Goal: Task Accomplishment & Management: Use online tool/utility

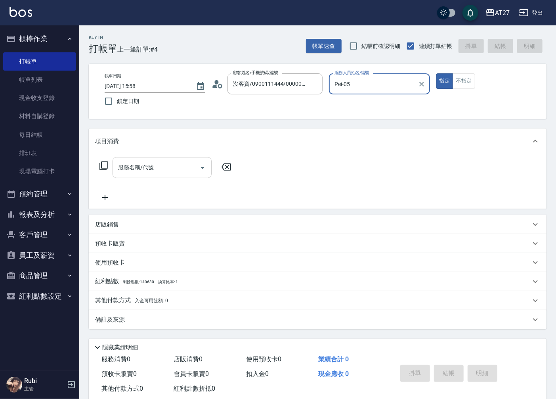
click at [141, 168] on input "服務名稱/代號" at bounding box center [156, 168] width 80 height 14
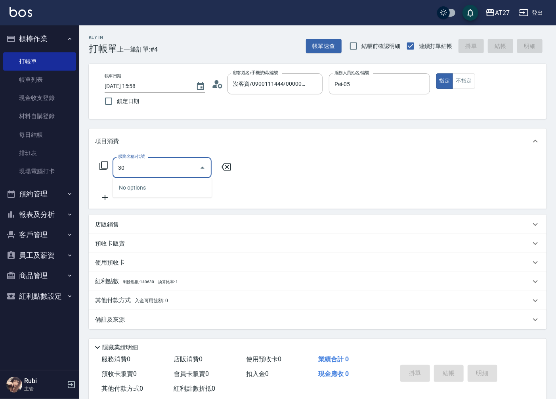
type input "301"
type input "150"
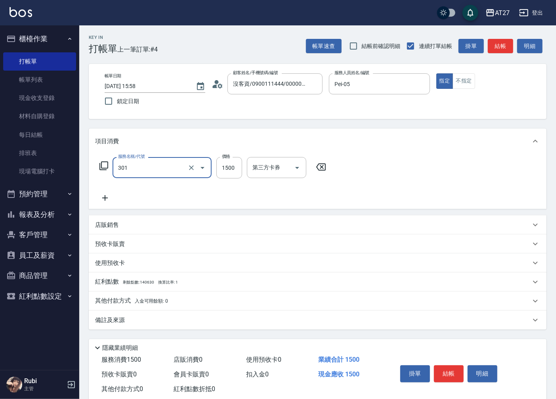
type input "燙髮(301)"
type input "1"
type input "0"
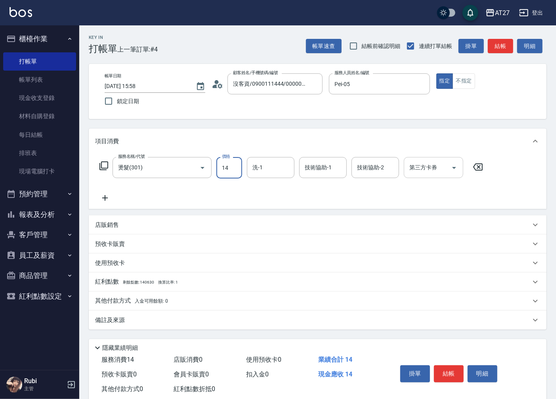
type input "140"
type input "1400"
click at [286, 169] on input "洗-1" at bounding box center [271, 168] width 40 height 14
click at [105, 199] on icon at bounding box center [105, 198] width 20 height 10
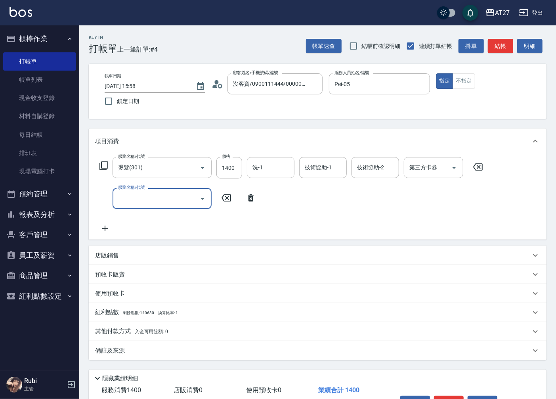
click at [136, 195] on input "服務名稱/代號" at bounding box center [156, 198] width 80 height 14
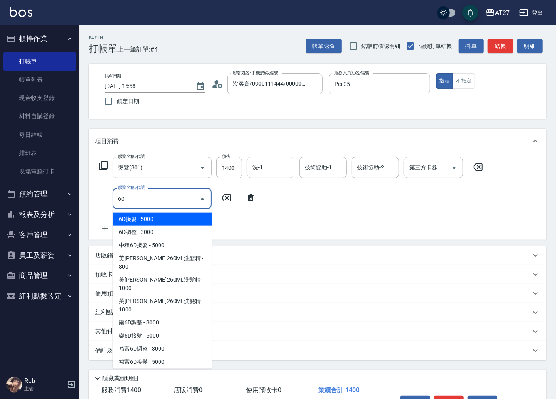
type input "601"
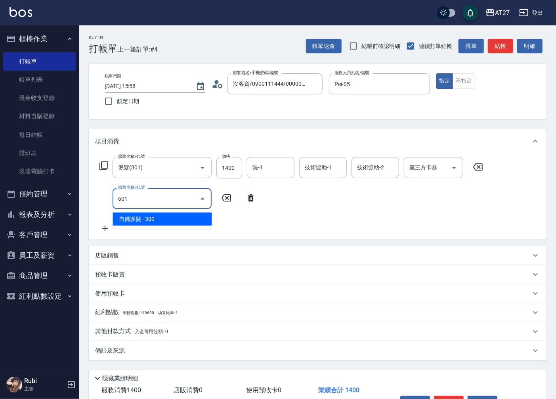
type input "170"
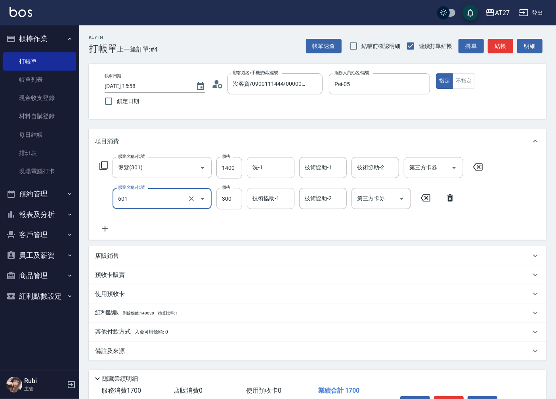
type input "自備護髮(601)"
click at [227, 200] on input "300" at bounding box center [229, 198] width 26 height 21
type input "140"
type input "600"
type input "200"
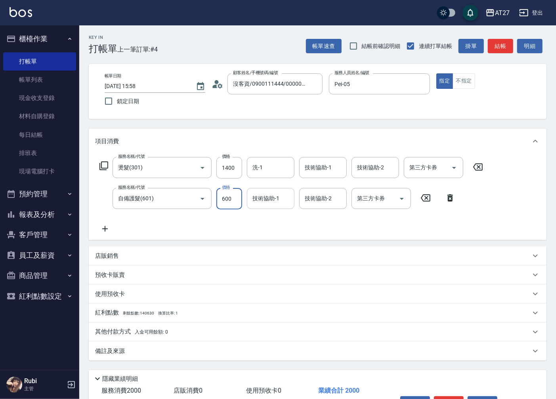
type input "600"
click at [274, 198] on div "技術協助-1 技術協助-1" at bounding box center [271, 198] width 48 height 21
type input "星星-10"
type input "1"
click at [256, 226] on div "服務名稱/代號 燙髮(301) 服務名稱/代號 價格 1400 價格 洗-1 洗-1 技術協助-1 技術協助-1 技術協助-2 技術協助-2 第三方卡券 第三…" at bounding box center [291, 195] width 393 height 77
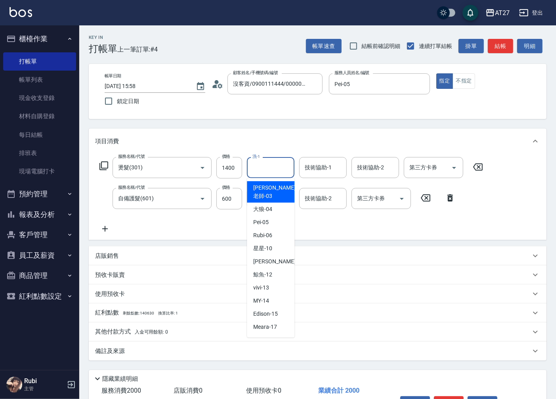
click at [271, 165] on input "洗-1" at bounding box center [271, 168] width 40 height 14
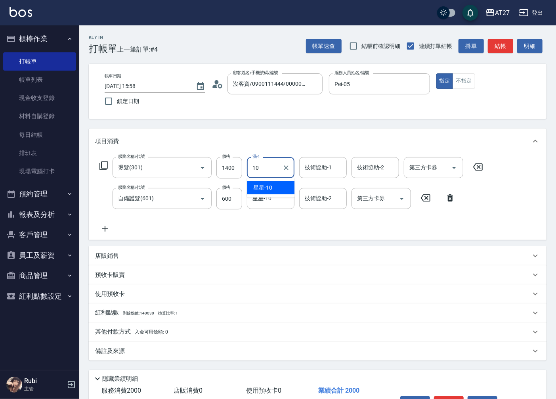
type input "星星-10"
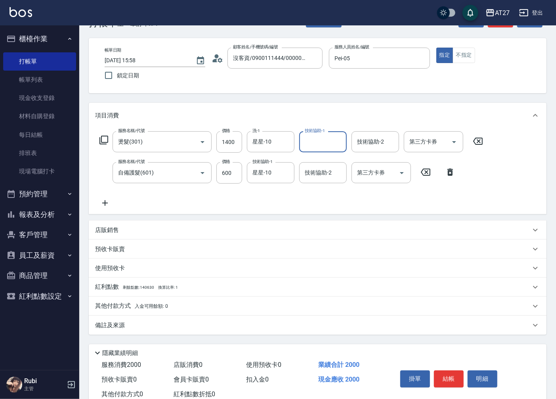
scroll to position [50, 0]
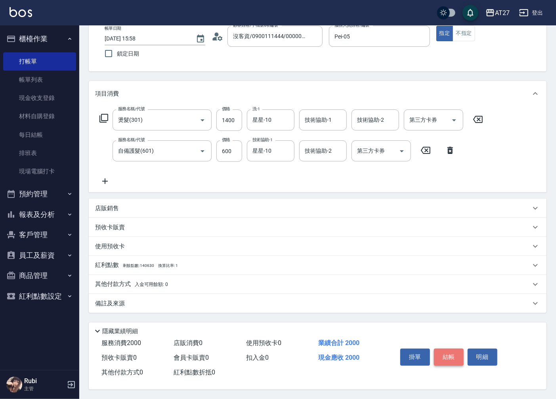
click at [447, 355] on button "結帳" at bounding box center [449, 356] width 30 height 17
type input "[DATE] 19:06"
type input "0"
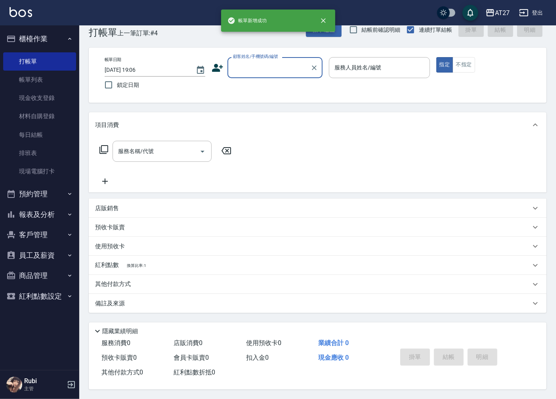
scroll to position [0, 0]
click at [278, 63] on input "顧客姓名/手機號碼/編號" at bounding box center [269, 68] width 76 height 14
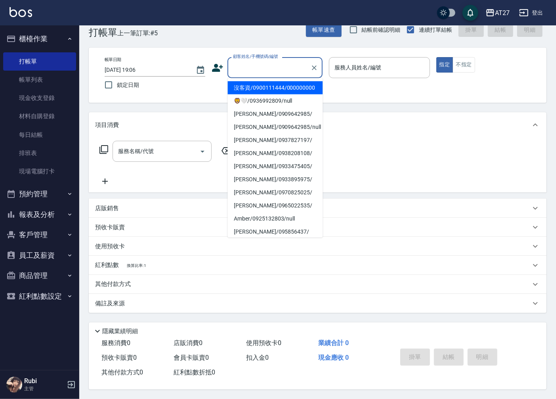
click at [268, 90] on li "沒客資/0900111444/000000000" at bounding box center [275, 87] width 95 height 13
type input "沒客資/0900111444/000000000"
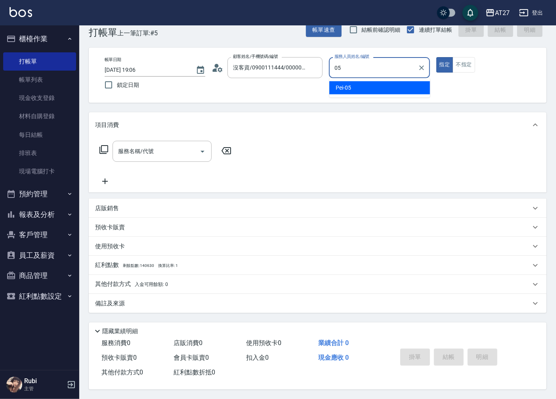
type input "Pei-05"
type button "true"
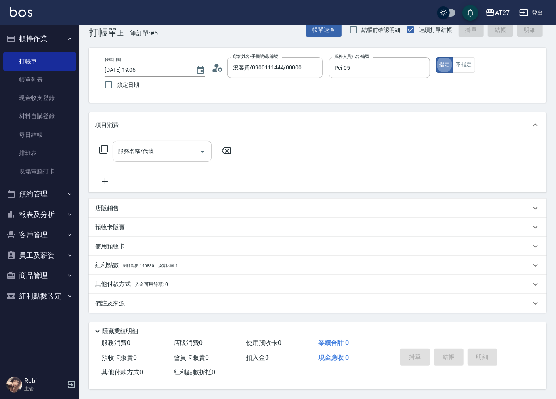
click at [177, 147] on input "服務名稱/代號" at bounding box center [156, 151] width 80 height 14
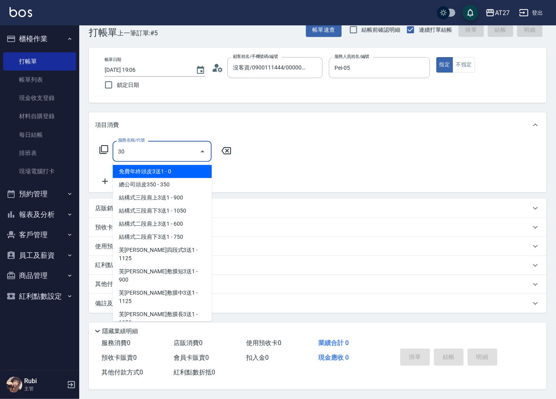
type input "301"
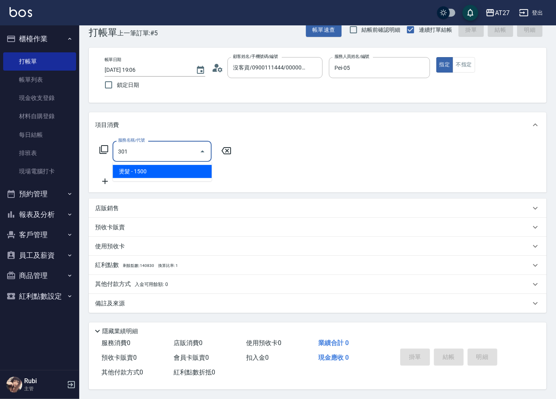
type input "150"
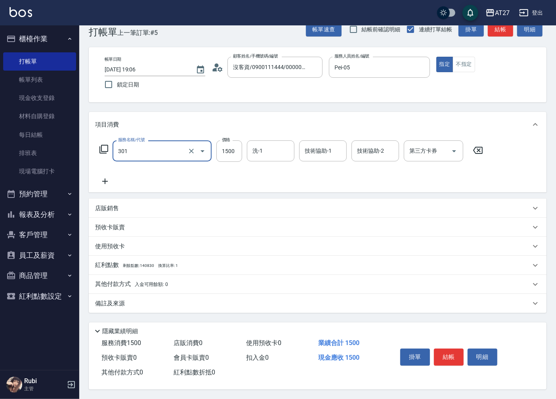
type input "燙髮(301)"
click at [103, 183] on icon at bounding box center [105, 181] width 20 height 10
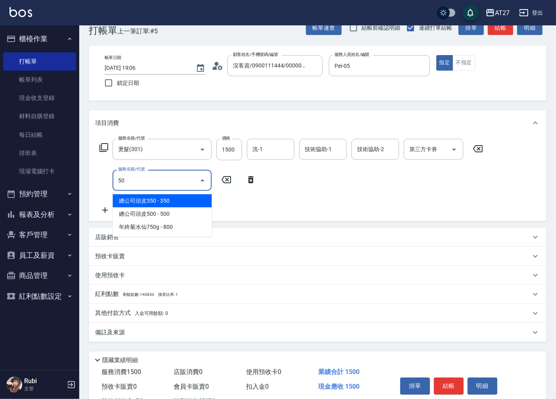
type input "501"
type input "250"
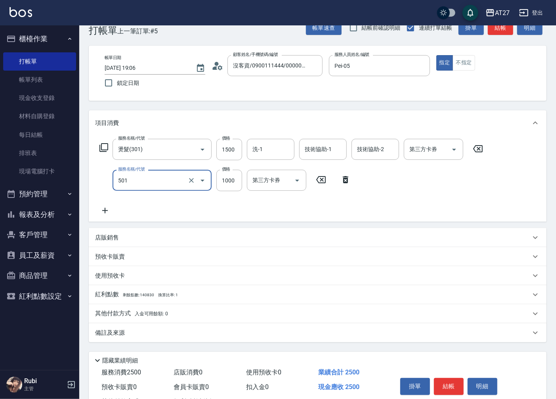
type input "染髮(501)"
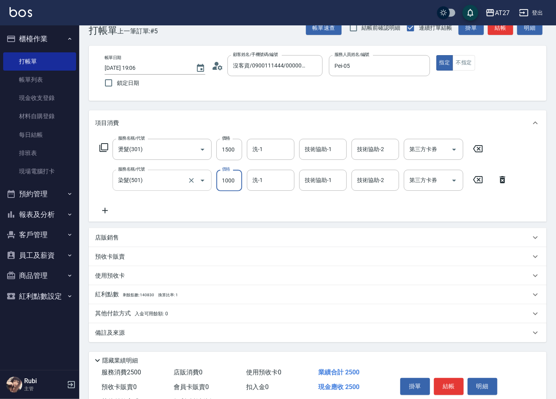
type input "1"
type input "150"
type input "160"
type input "1500"
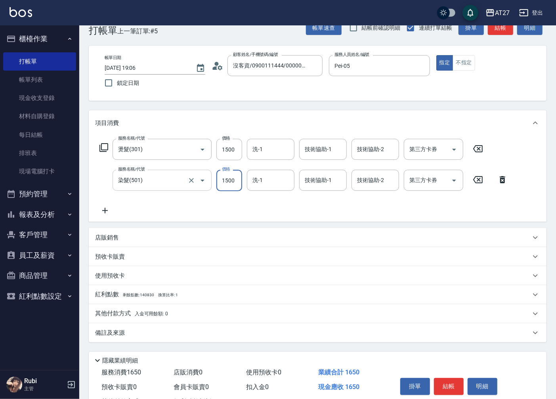
type input "300"
type input "1500"
click at [103, 212] on icon at bounding box center [105, 211] width 20 height 10
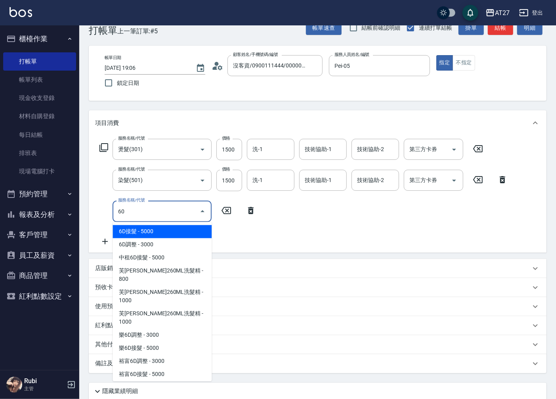
type input "601"
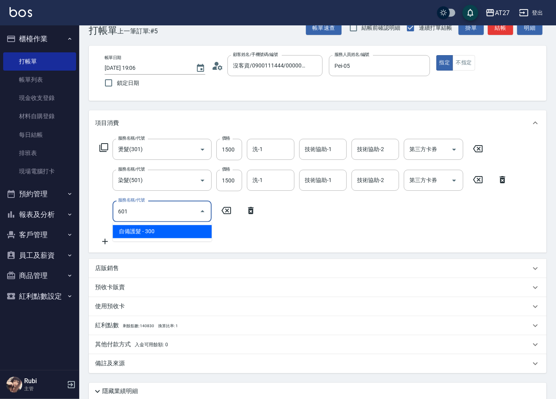
type input "330"
type input "自備護髮(601)"
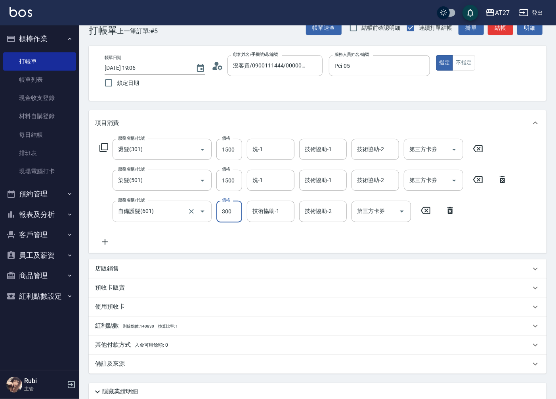
type input "1"
type input "300"
type input "100"
type input "310"
type input "1000"
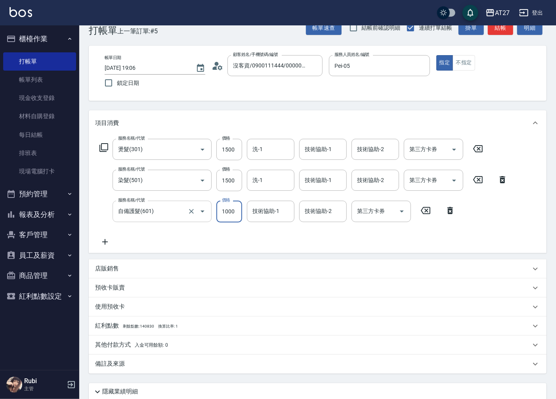
type input "400"
type input "1000"
click at [276, 149] on input "洗-1" at bounding box center [271, 149] width 40 height 14
type input "鯨魚-12"
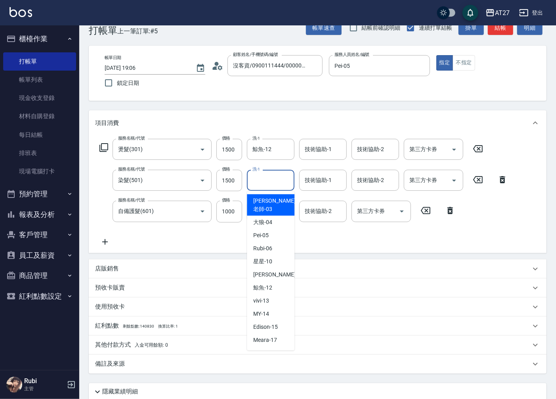
click at [262, 177] on div "洗-1 洗-1" at bounding box center [271, 180] width 48 height 21
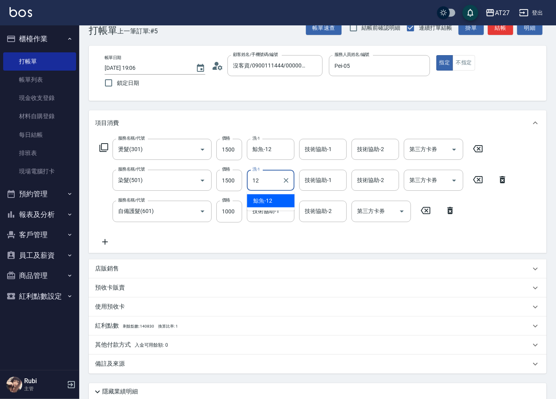
type input "鯨魚-12"
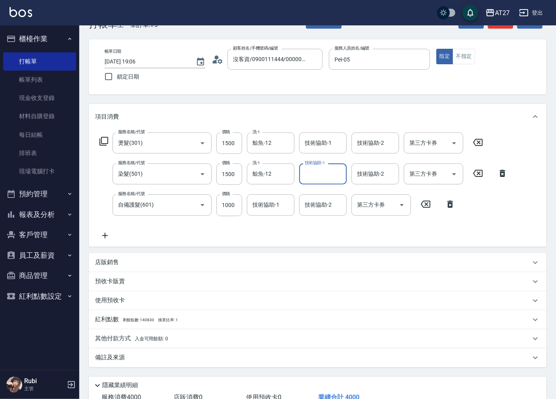
scroll to position [81, 0]
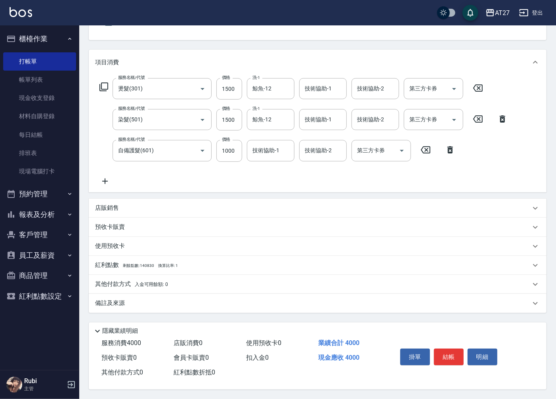
click at [127, 281] on p "其他付款方式 入金可用餘額: 0" at bounding box center [131, 284] width 73 height 9
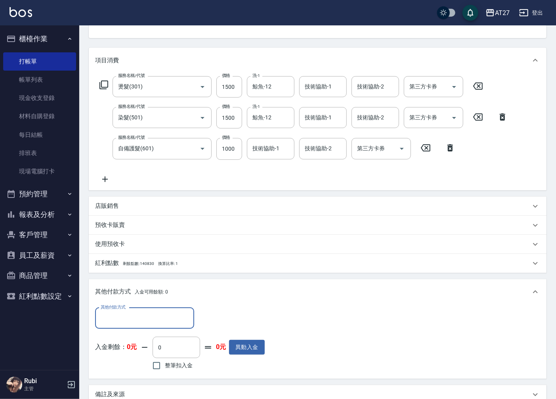
scroll to position [0, 0]
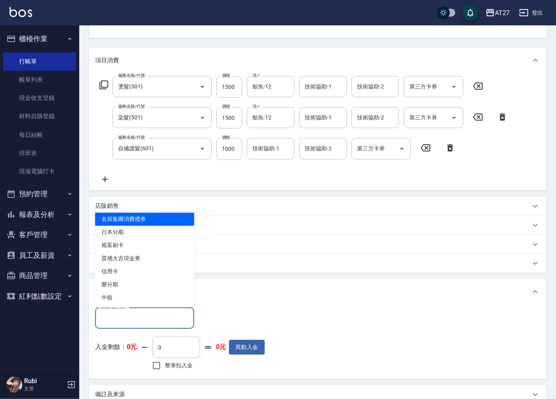
click at [121, 319] on input "其他付款方式" at bounding box center [145, 318] width 92 height 14
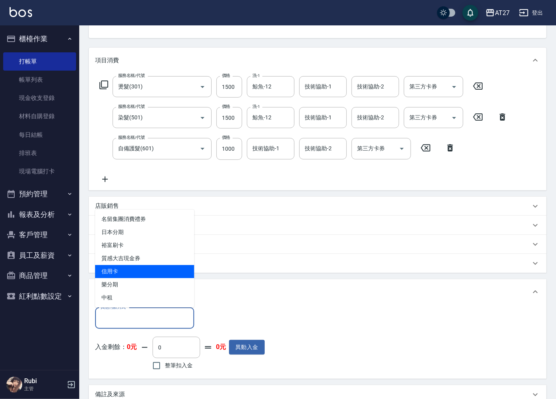
click at [131, 270] on span "信用卡" at bounding box center [144, 271] width 99 height 13
type input "信用卡"
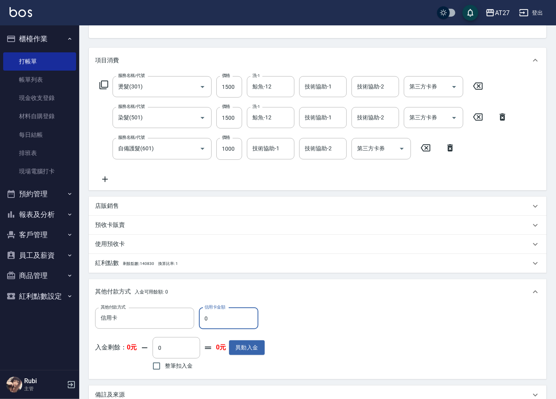
drag, startPoint x: 232, startPoint y: 323, endPoint x: 195, endPoint y: 332, distance: 37.6
click at [195, 332] on div "其他付款方式 信用卡 其他付款方式 信用卡金額 0 信用卡金額 入金剩餘： 0元 0 ​ 整筆扣入金 0元 異動入金" at bounding box center [180, 340] width 170 height 65
type input "3"
type input "390"
type input "38"
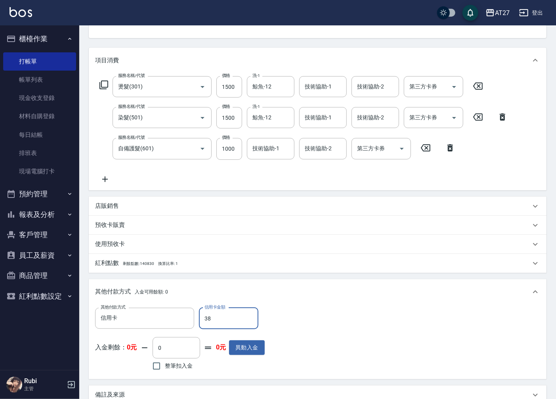
type input "360"
type input "388"
type input "10"
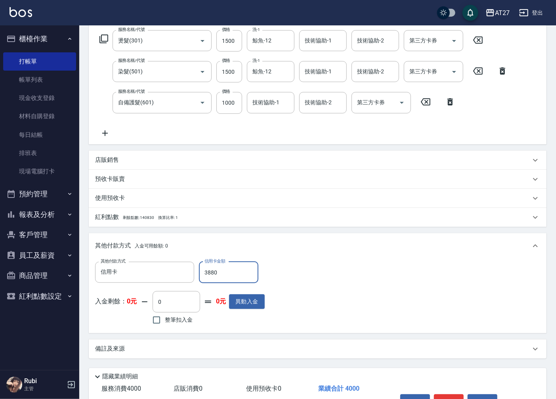
scroll to position [175, 0]
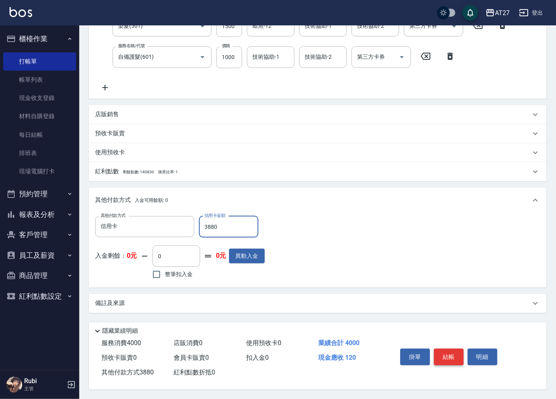
type input "3880"
click at [448, 356] on button "結帳" at bounding box center [449, 356] width 30 height 17
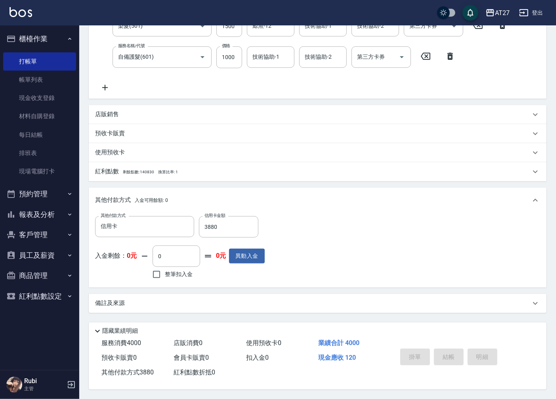
type input "[DATE] 19:07"
type input "0"
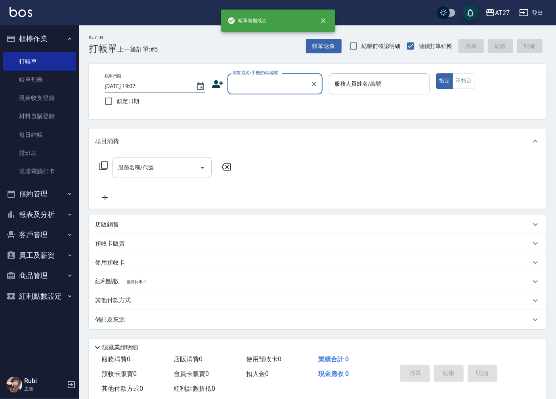
scroll to position [0, 0]
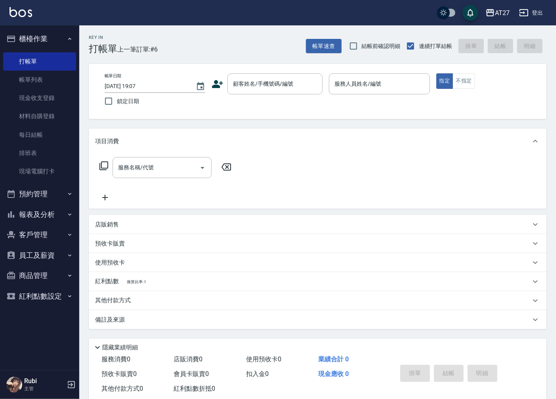
click at [556, 240] on html "AT27 登出 櫃檯作業 打帳單 帳單列表 現金收支登錄 材料自購登錄 每日結帳 排班表 現場電腦打卡 預約管理 預約管理 單日預約紀錄 單週預約紀錄 報表及…" at bounding box center [278, 207] width 556 height 415
click at [52, 78] on link "帳單列表" at bounding box center [39, 80] width 73 height 18
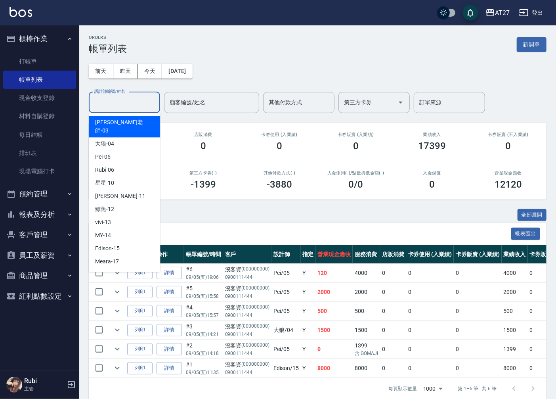
click at [123, 106] on input "設計師編號/姓名" at bounding box center [124, 103] width 64 height 14
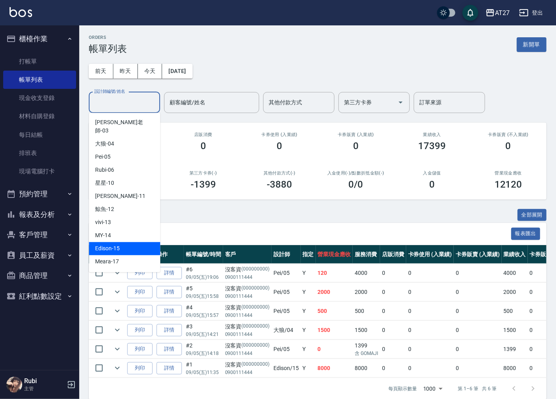
click at [115, 244] on span "Edison -15" at bounding box center [107, 248] width 25 height 8
type input "Edison-15"
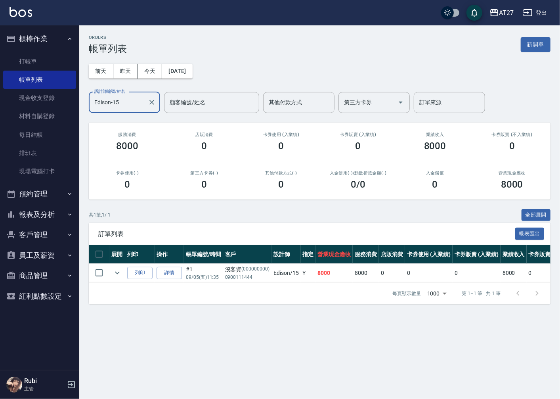
click at [47, 214] on button "報表及分析" at bounding box center [39, 214] width 73 height 21
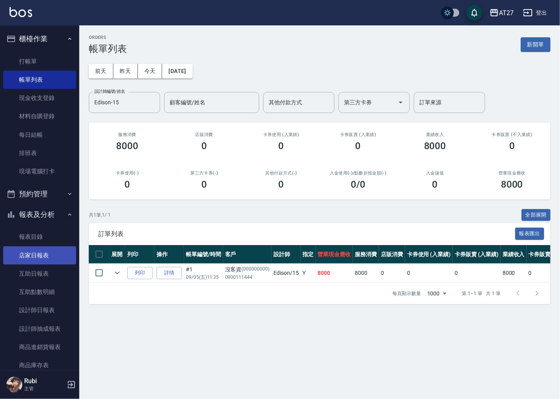
click at [48, 260] on link "店家日報表" at bounding box center [39, 255] width 73 height 18
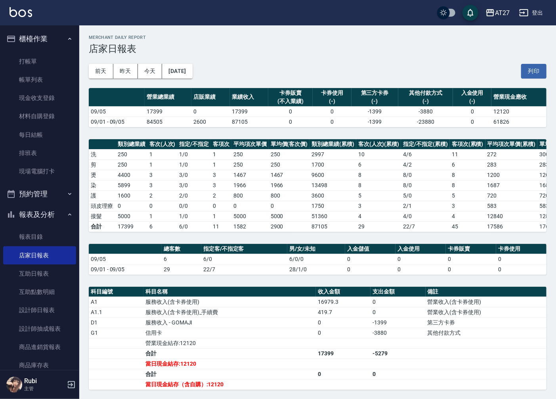
scroll to position [122, 0]
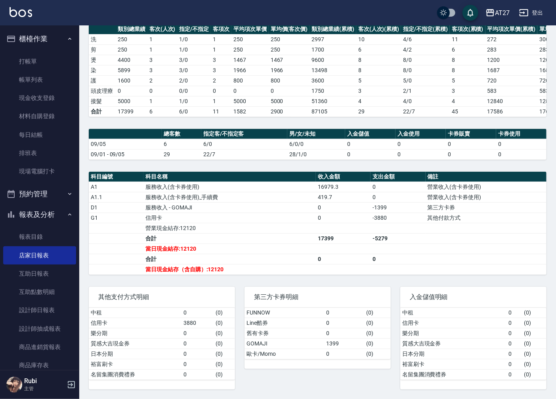
click at [283, 97] on td "5000" at bounding box center [289, 101] width 41 height 10
click at [283, 96] on td "5000" at bounding box center [289, 101] width 41 height 10
drag, startPoint x: 283, startPoint y: 96, endPoint x: 295, endPoint y: 90, distance: 13.3
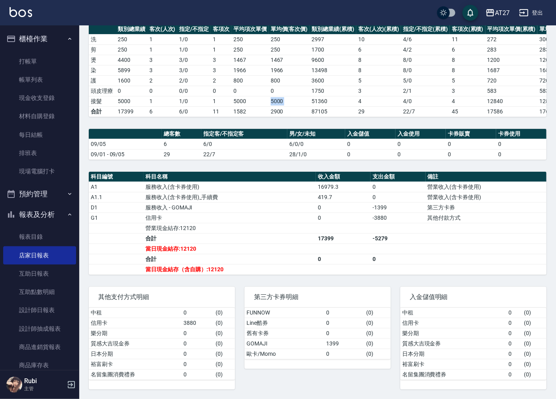
click at [295, 96] on td "5000" at bounding box center [289, 101] width 41 height 10
